Goal: Entertainment & Leisure: Browse casually

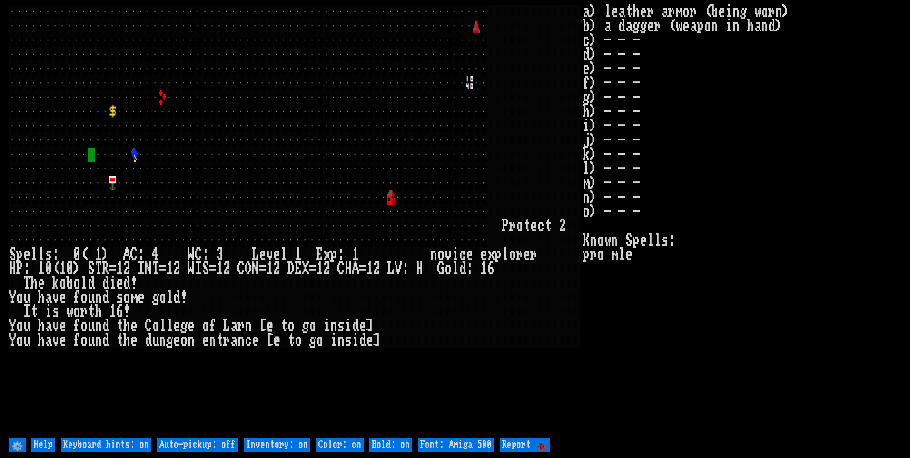
click at [231, 445] on off "Auto-pickup: off" at bounding box center [197, 445] width 81 height 14
type off "Auto-pickup: on"
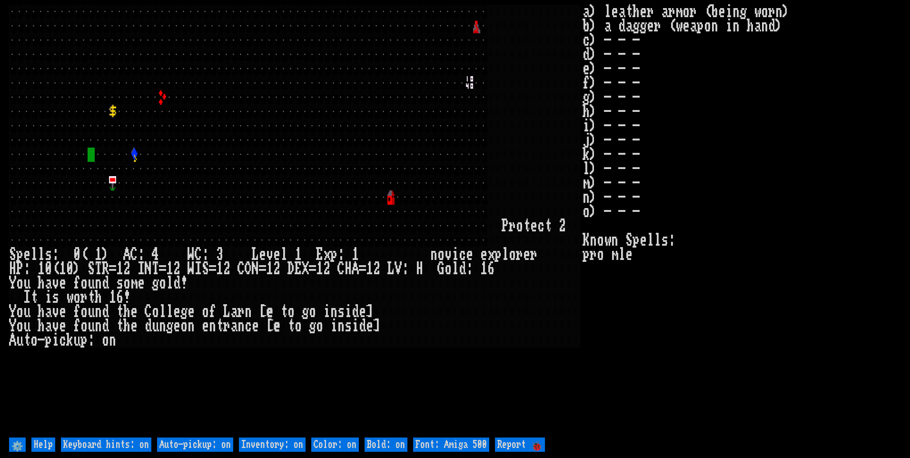
click at [262, 442] on on "Inventory: on" at bounding box center [272, 445] width 67 height 14
type on "Inventory: off"
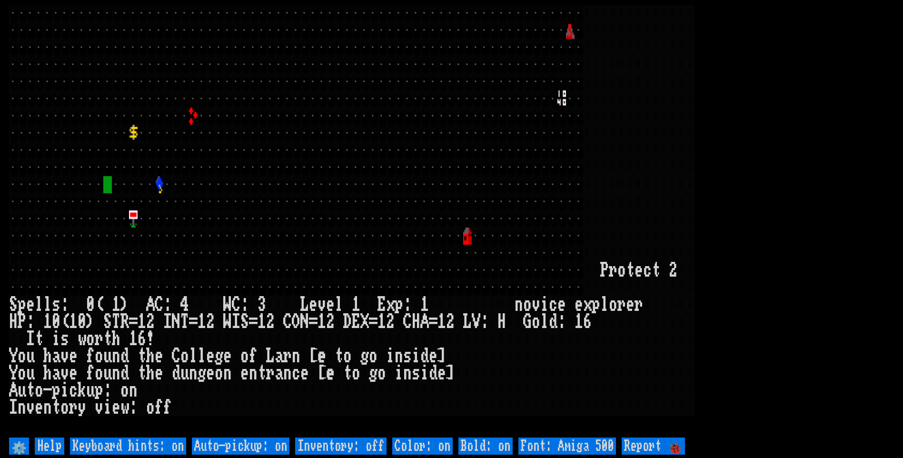
click at [608, 443] on 500 "Font: Amiga 500" at bounding box center [568, 446] width 98 height 17
type 500 "Font: Amiga 1200"
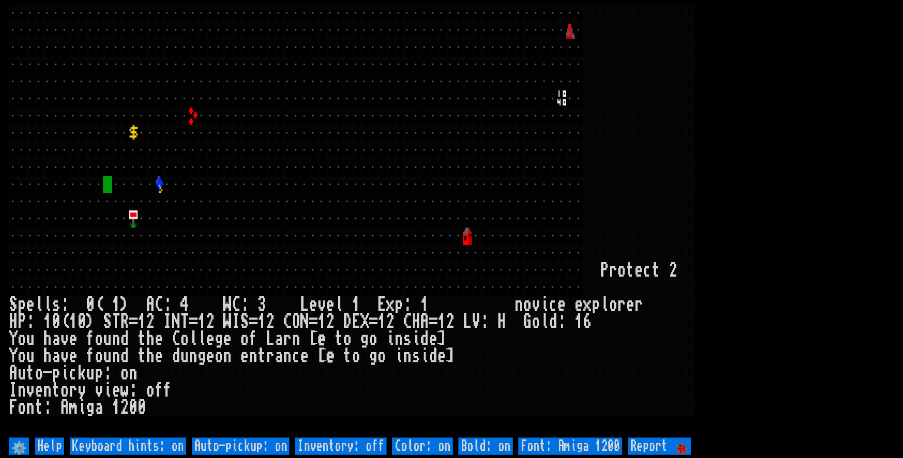
click at [790, 179] on larn at bounding box center [451, 220] width 885 height 430
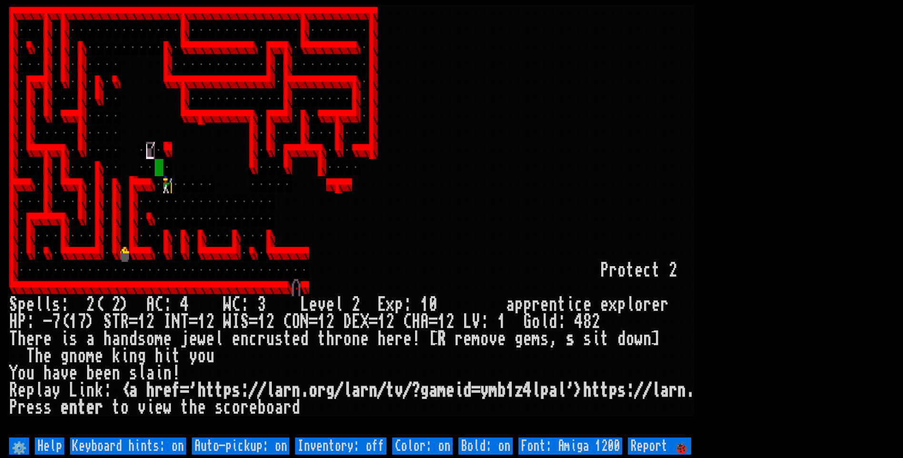
drag, startPoint x: 730, startPoint y: 157, endPoint x: 715, endPoint y: 162, distance: 15.5
click at [722, 160] on larn at bounding box center [451, 220] width 885 height 430
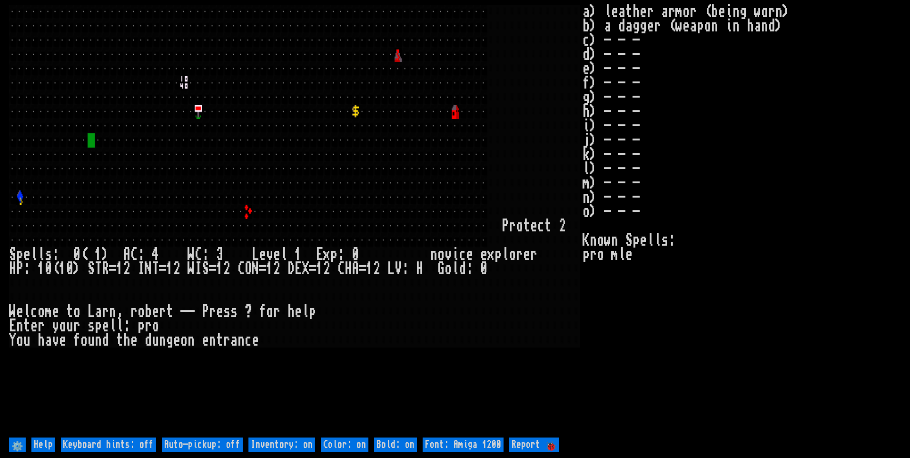
drag, startPoint x: 206, startPoint y: 440, endPoint x: 216, endPoint y: 440, distance: 10.5
click at [206, 440] on off "Auto-pickup: off" at bounding box center [202, 445] width 81 height 14
type off "Auto-pickup: on"
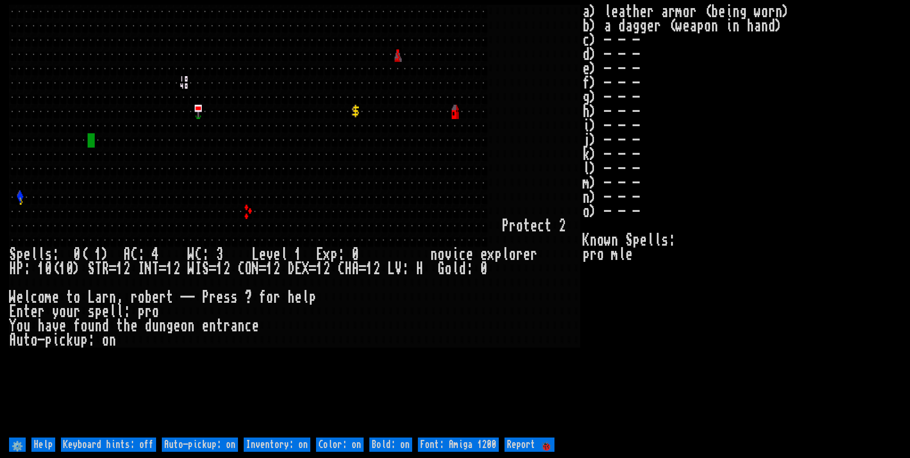
click at [253, 446] on on "Inventory: on" at bounding box center [277, 445] width 67 height 14
type on "Inventory: off"
